Goal: Task Accomplishment & Management: Manage account settings

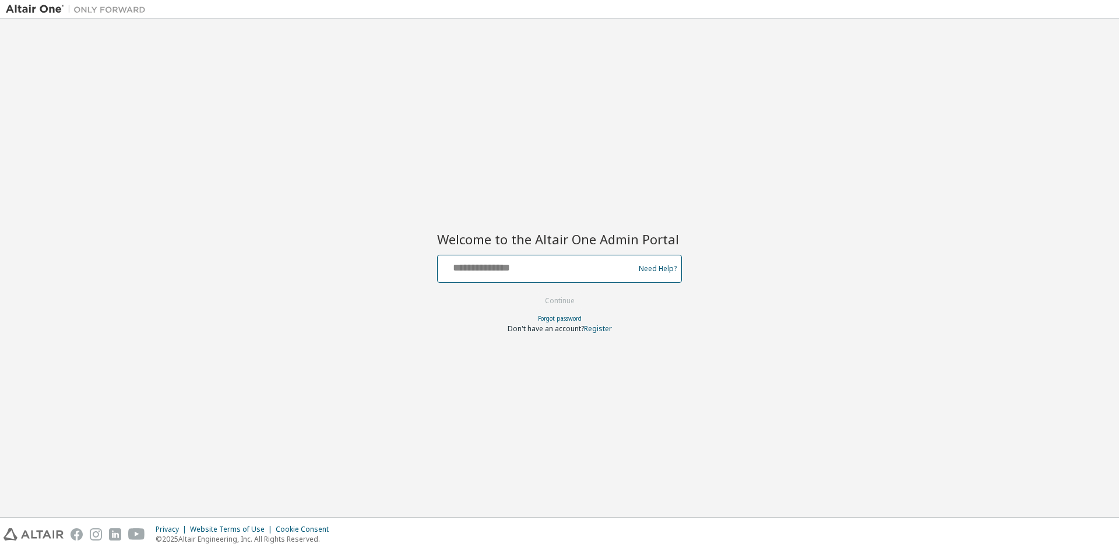
click at [472, 261] on input "text" at bounding box center [538, 266] width 191 height 17
type input "**********"
click at [533, 292] on button "Continue" at bounding box center [560, 300] width 54 height 17
